Goal: Information Seeking & Learning: Find specific fact

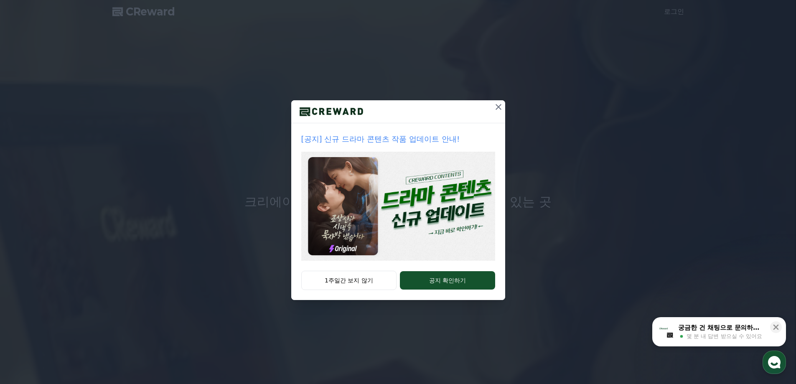
click at [498, 107] on icon at bounding box center [499, 107] width 6 height 6
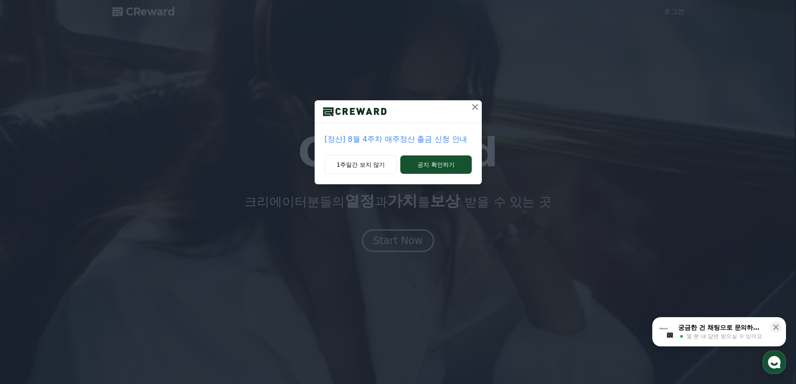
click at [474, 107] on icon at bounding box center [475, 107] width 10 height 10
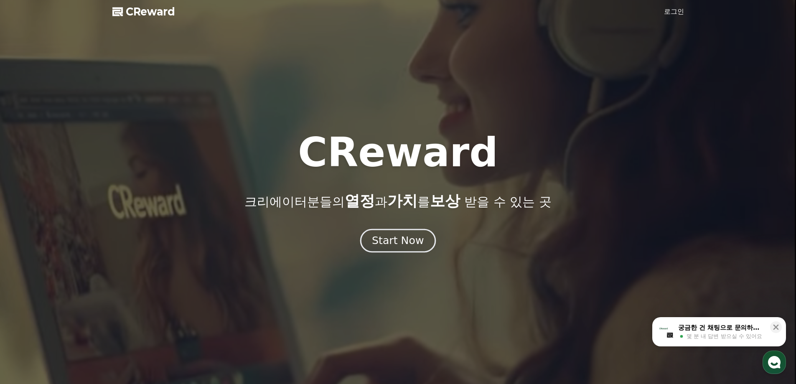
click at [392, 233] on button "Start Now" at bounding box center [398, 241] width 76 height 24
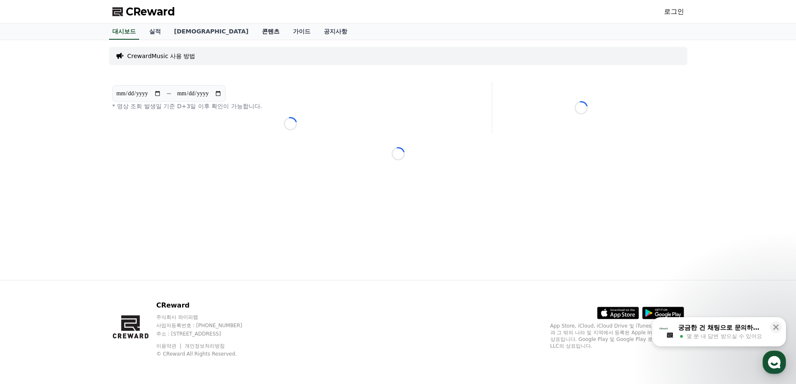
click at [255, 27] on link "콘텐츠" at bounding box center [270, 32] width 31 height 16
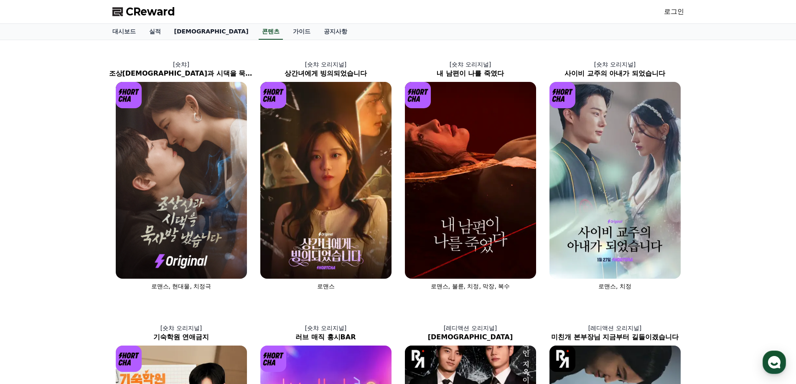
click at [177, 30] on link "[DEMOGRAPHIC_DATA]" at bounding box center [212, 32] width 88 height 16
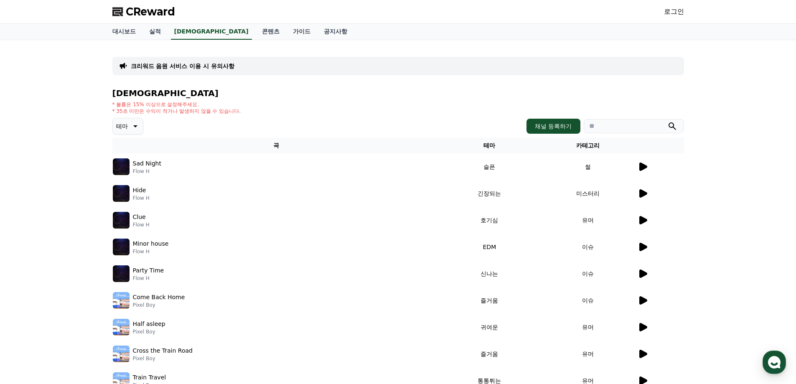
click at [120, 9] on polygon at bounding box center [117, 12] width 10 height 9
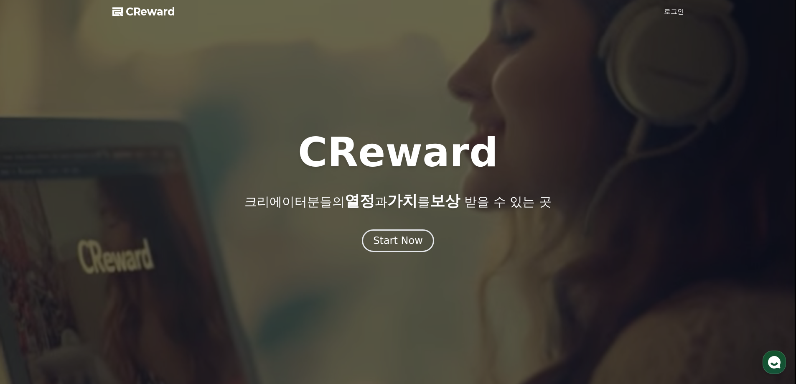
click at [671, 12] on link "로그인" at bounding box center [674, 12] width 20 height 10
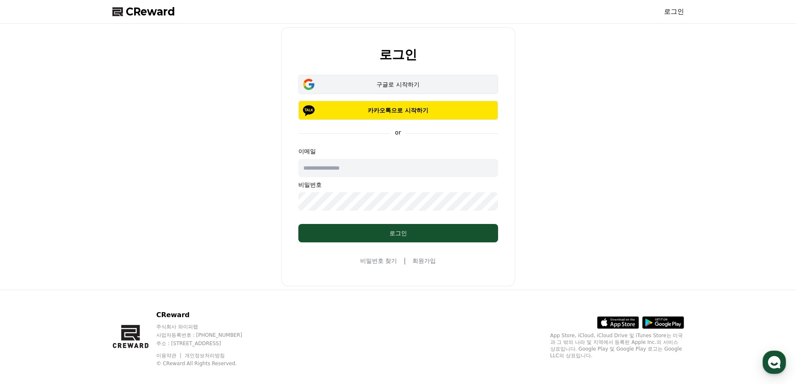
click at [374, 81] on div "구글로 시작하기" at bounding box center [397, 84] width 175 height 8
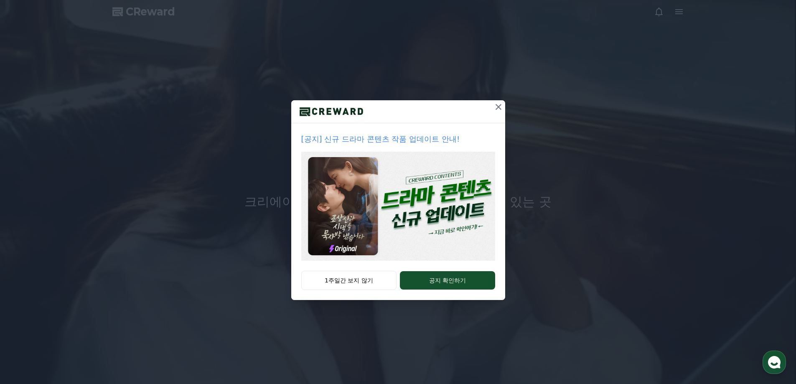
click at [498, 107] on icon at bounding box center [499, 107] width 6 height 6
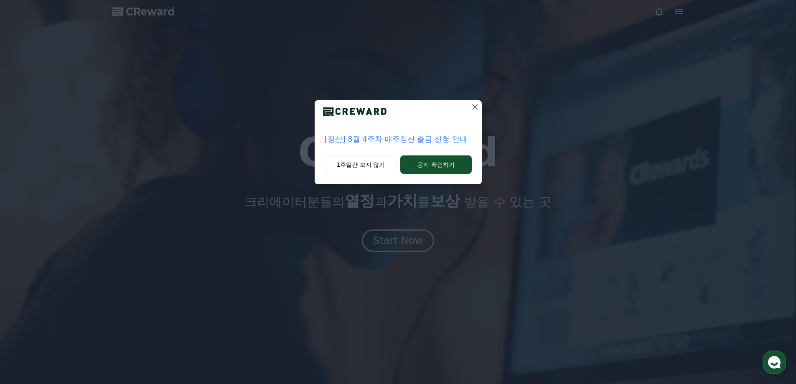
click at [475, 107] on icon at bounding box center [475, 107] width 6 height 6
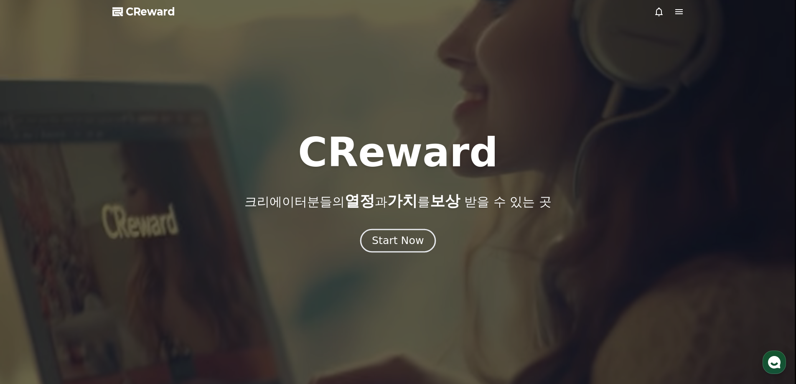
click at [389, 240] on div "Start Now" at bounding box center [398, 241] width 52 height 14
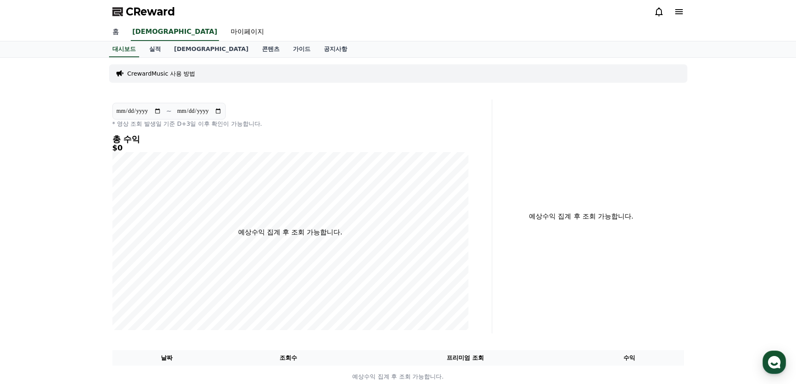
click at [118, 32] on link "홈" at bounding box center [116, 32] width 20 height 18
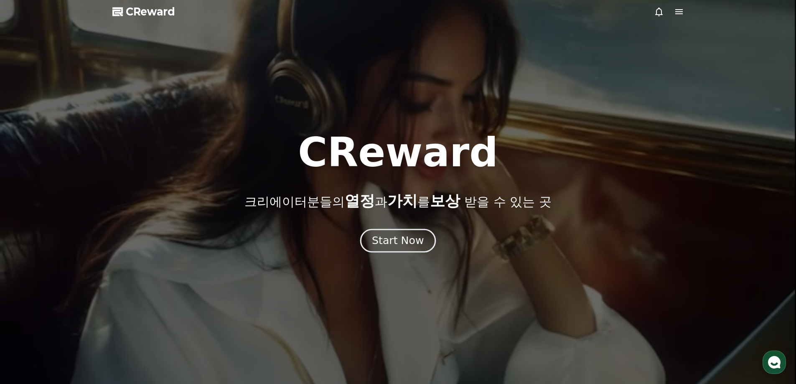
click at [414, 242] on div "Start Now" at bounding box center [398, 241] width 52 height 14
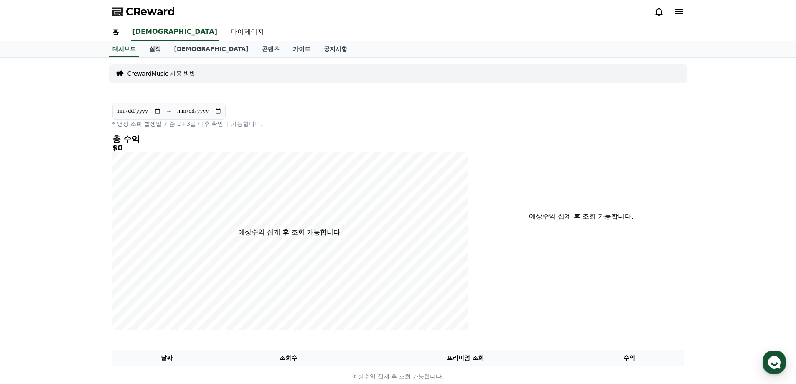
click at [154, 47] on link "실적" at bounding box center [154, 49] width 25 height 16
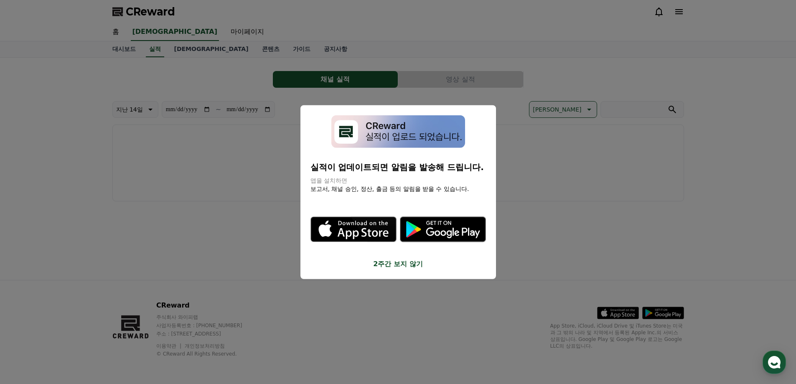
click at [267, 236] on button "close modal" at bounding box center [398, 192] width 796 height 384
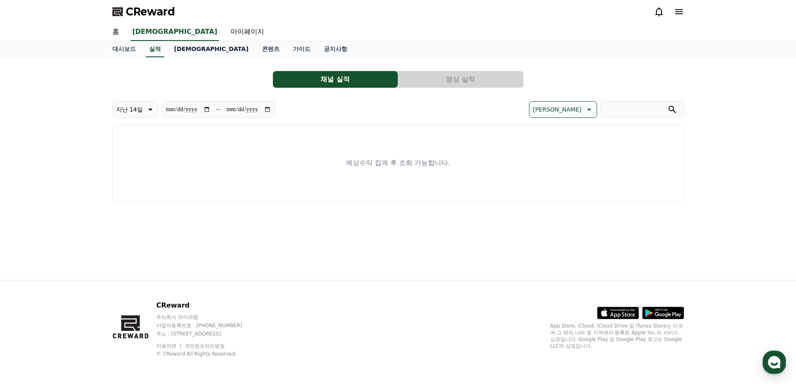
click at [179, 51] on link "[DEMOGRAPHIC_DATA]" at bounding box center [212, 49] width 88 height 16
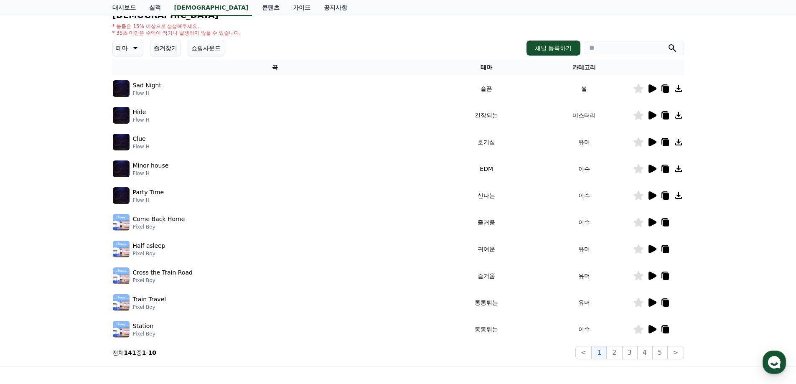
scroll to position [15, 0]
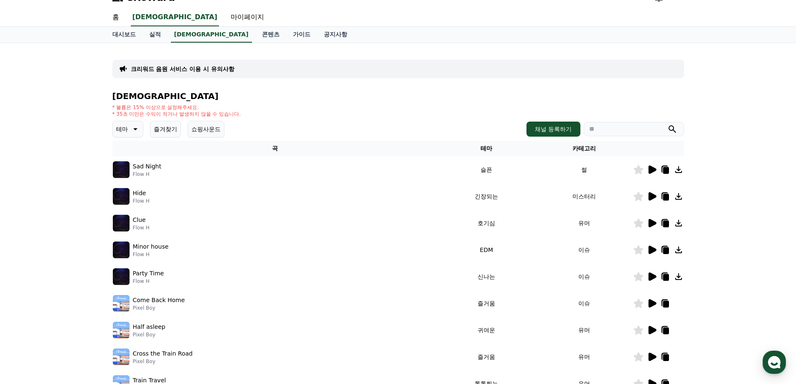
click at [369, 106] on div "* 볼륨은 15% 이상으로 설정해주세요. * 35초 미만은 수익이 적거나 발생하지 않을 수 있습니다." at bounding box center [398, 110] width 572 height 13
click at [599, 130] on input "search" at bounding box center [634, 129] width 100 height 14
paste input "*********"
click at [667, 124] on button "submit" at bounding box center [672, 129] width 10 height 10
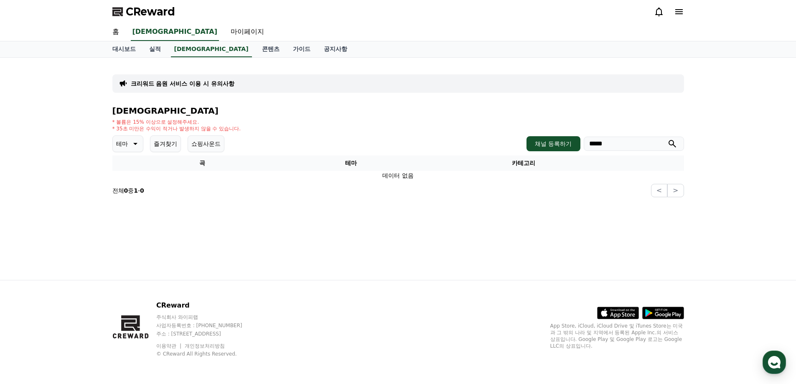
type input "*****"
click at [667, 139] on button "submit" at bounding box center [672, 144] width 10 height 10
click at [412, 124] on div "* 볼륨은 15% 이상으로 설정해주세요. * 35초 미만은 수익이 적거나 발생하지 않을 수 있습니다." at bounding box center [398, 125] width 572 height 13
